Goal: Navigation & Orientation: Find specific page/section

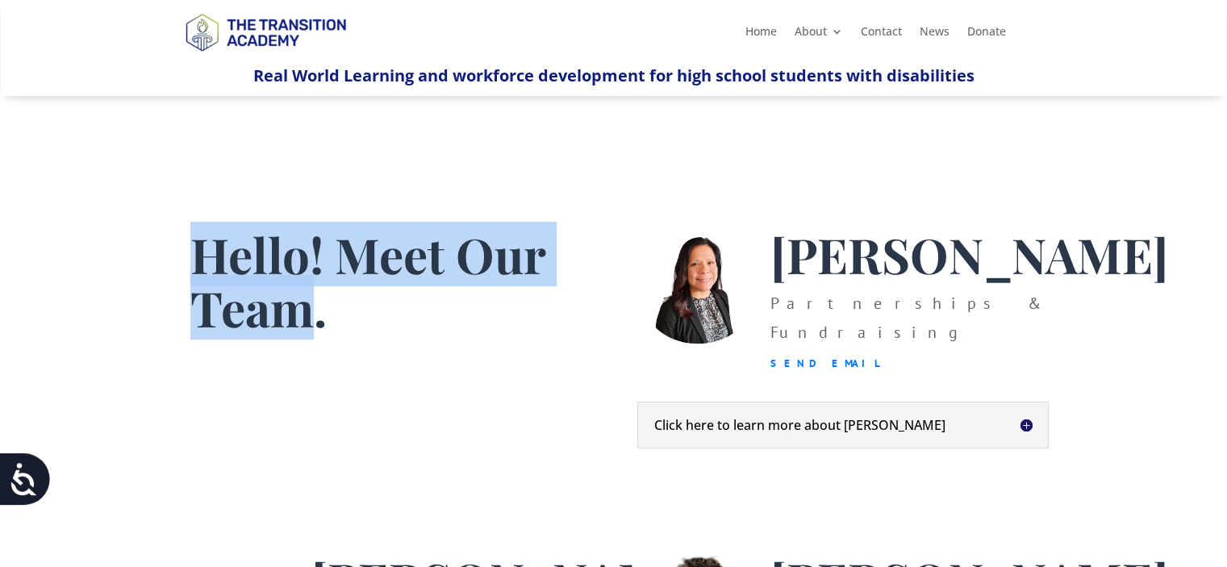
drag, startPoint x: 190, startPoint y: 254, endPoint x: 319, endPoint y: 335, distance: 152.3
click at [319, 335] on span "Hello! Meet Our Team." at bounding box center [367, 281] width 355 height 118
copy span "Hello! Meet Our Team"
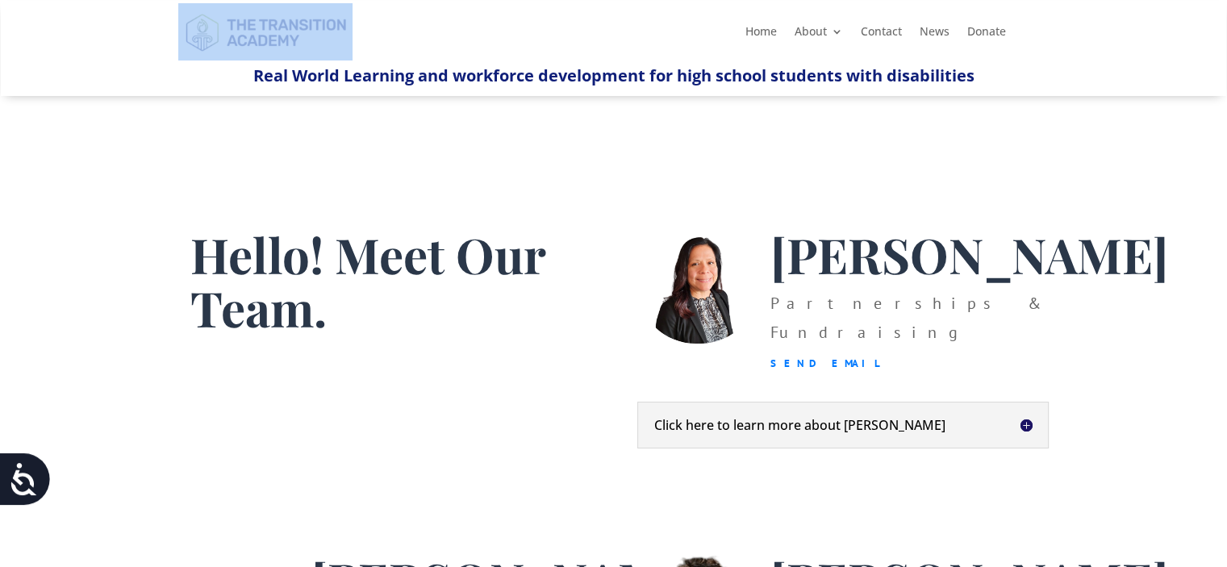
drag, startPoint x: 387, startPoint y: 30, endPoint x: 243, endPoint y: 5, distance: 145.8
click at [243, 5] on div "Home About About TTA Team Board of Directors Careers KC DiversAbility College a…" at bounding box center [614, 31] width 872 height 59
copy div
click at [255, 34] on img at bounding box center [265, 31] width 174 height 57
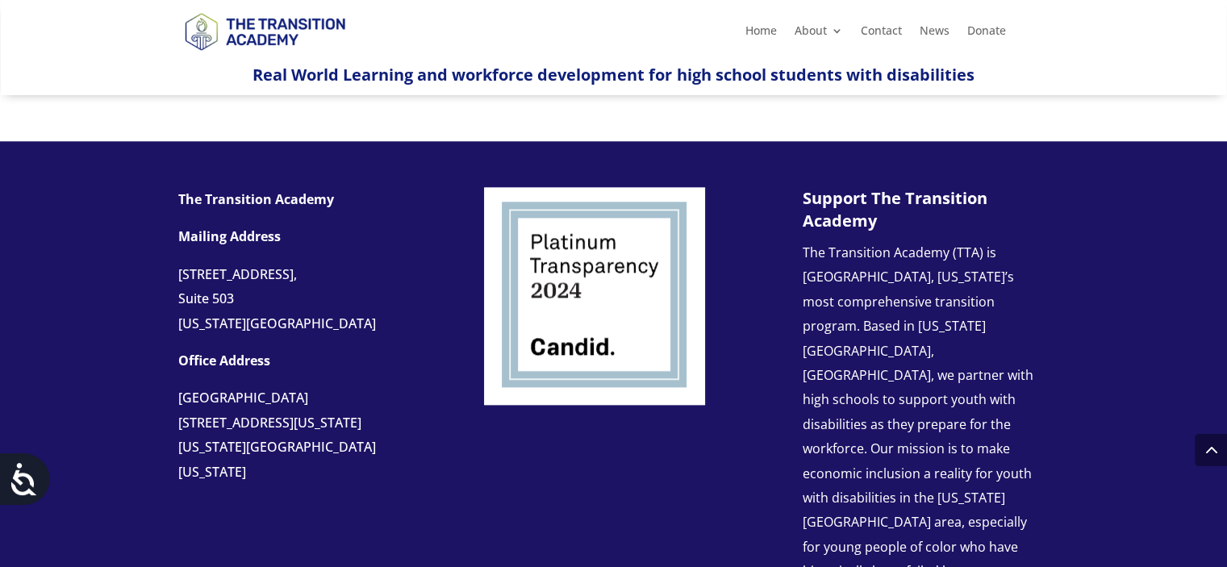
scroll to position [1938, 0]
